Goal: Information Seeking & Learning: Learn about a topic

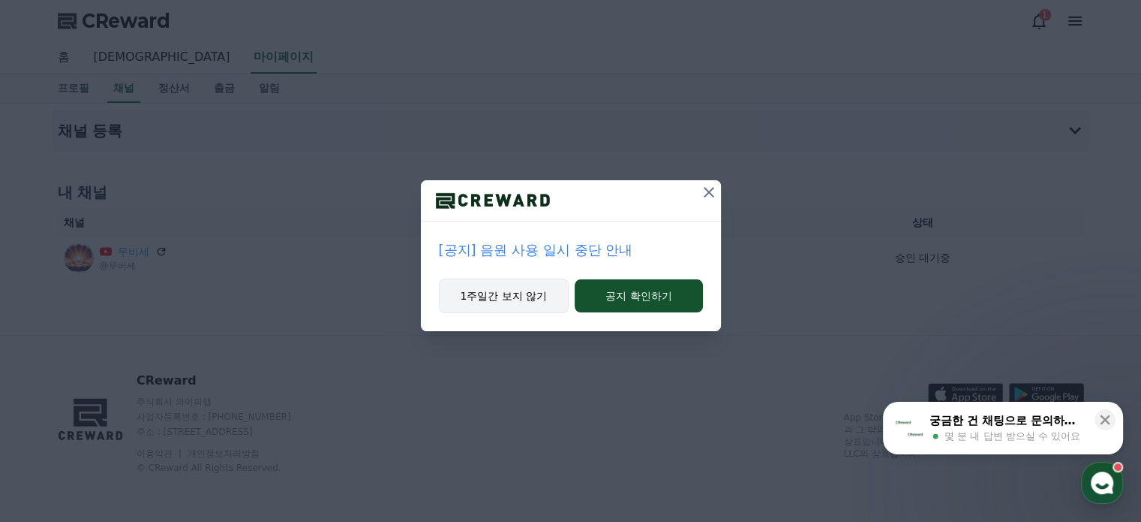
click at [528, 299] on button "1주일간 보지 않기" at bounding box center [504, 295] width 131 height 35
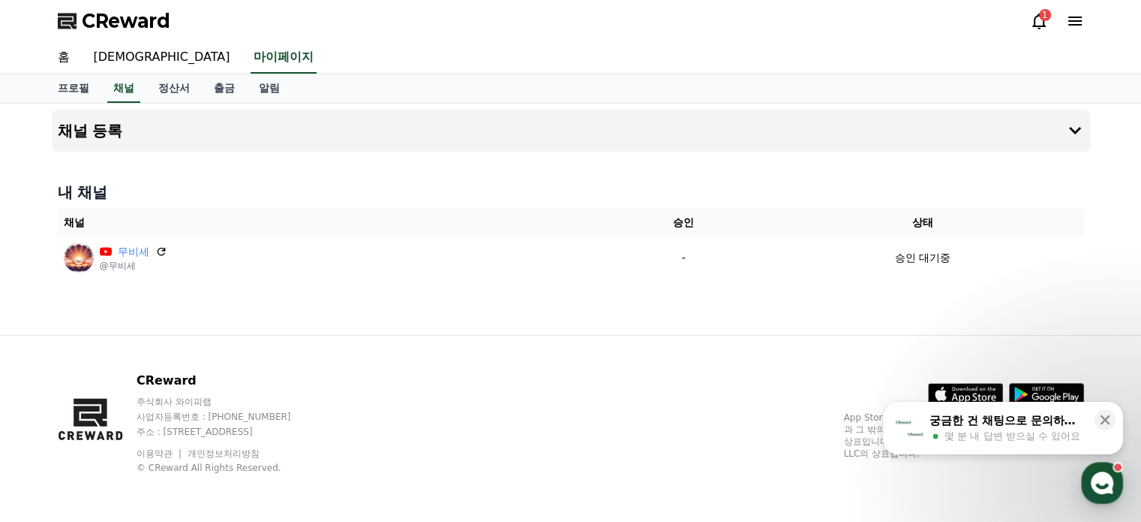
click at [1039, 14] on div "1" at bounding box center [1045, 15] width 12 height 12
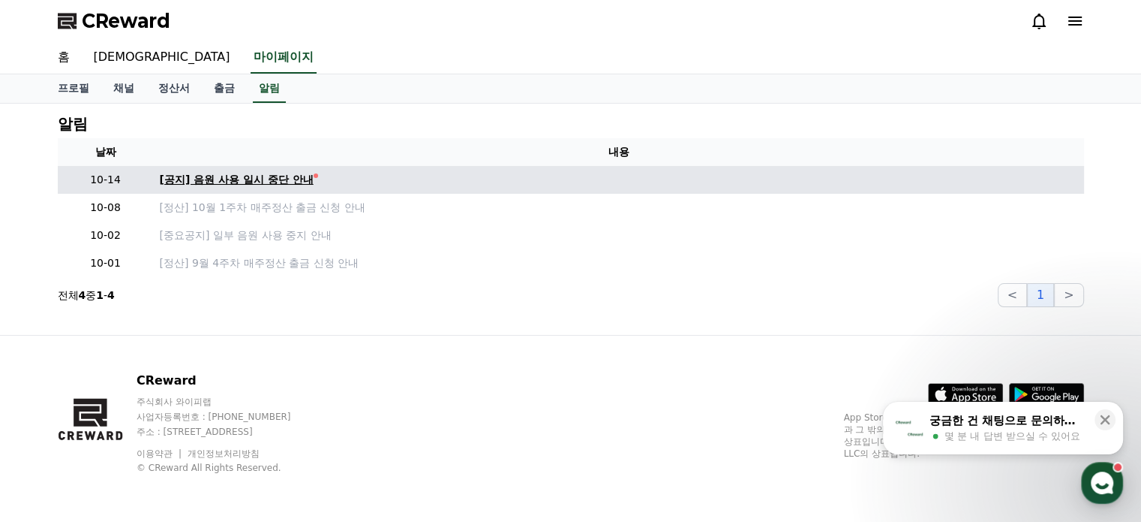
click at [279, 179] on div "[공지] 음원 사용 일시 중단 안내" at bounding box center [237, 180] width 154 height 16
